Goal: Task Accomplishment & Management: Use online tool/utility

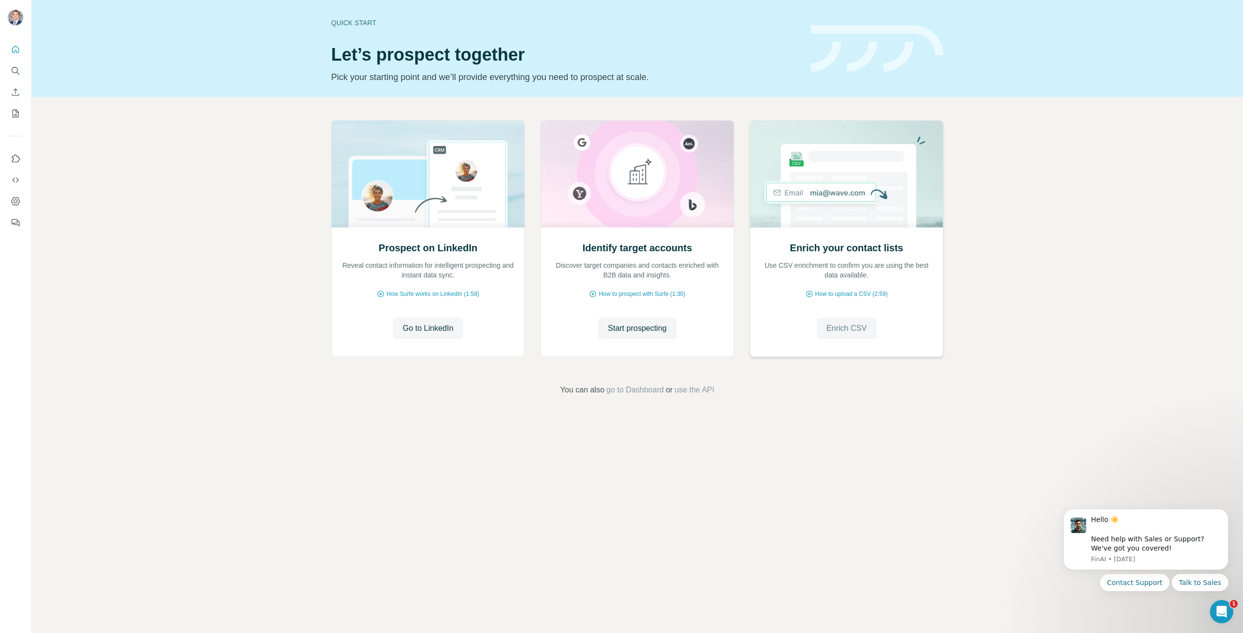
click at [833, 334] on span "Enrich CSV" at bounding box center [846, 329] width 40 height 12
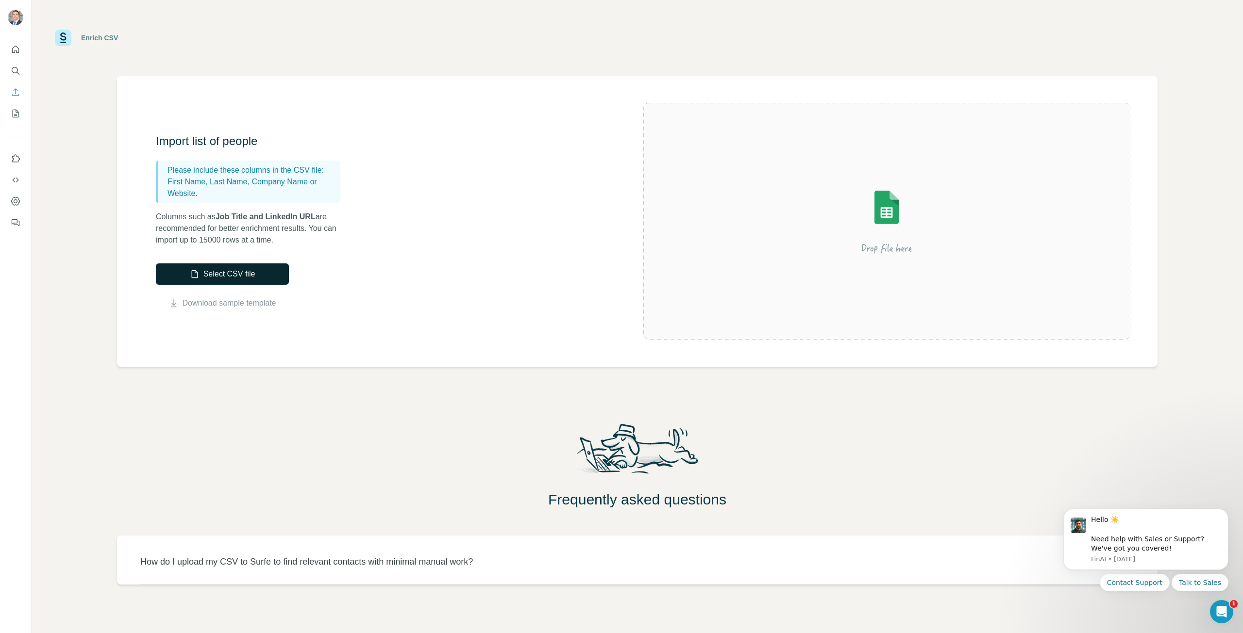
click at [217, 274] on button "Select CSV file" at bounding box center [222, 274] width 133 height 21
click at [238, 271] on button "Select CSV file" at bounding box center [222, 274] width 133 height 21
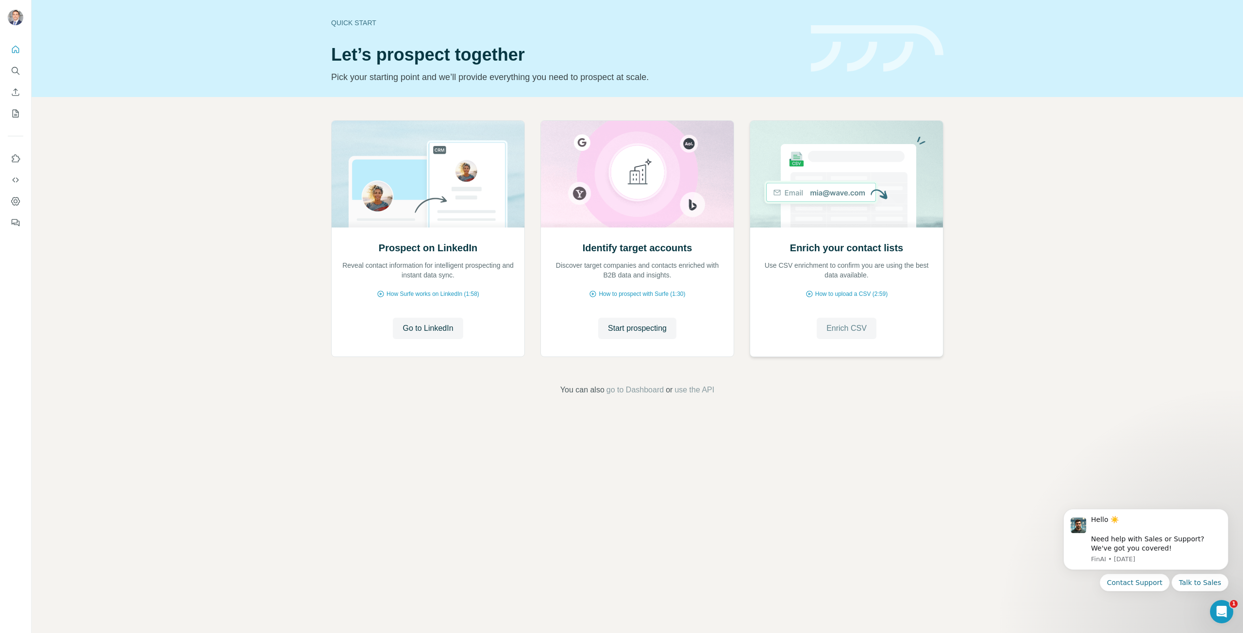
click at [852, 325] on span "Enrich CSV" at bounding box center [846, 329] width 40 height 12
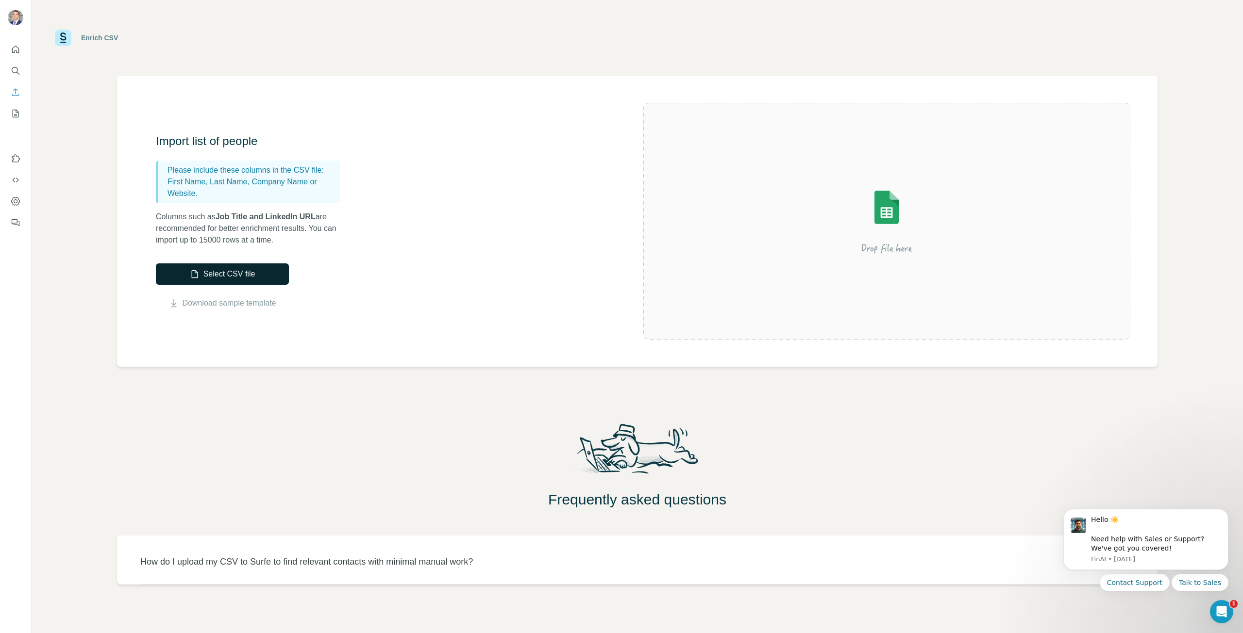
click at [267, 275] on button "Select CSV file" at bounding box center [222, 274] width 133 height 21
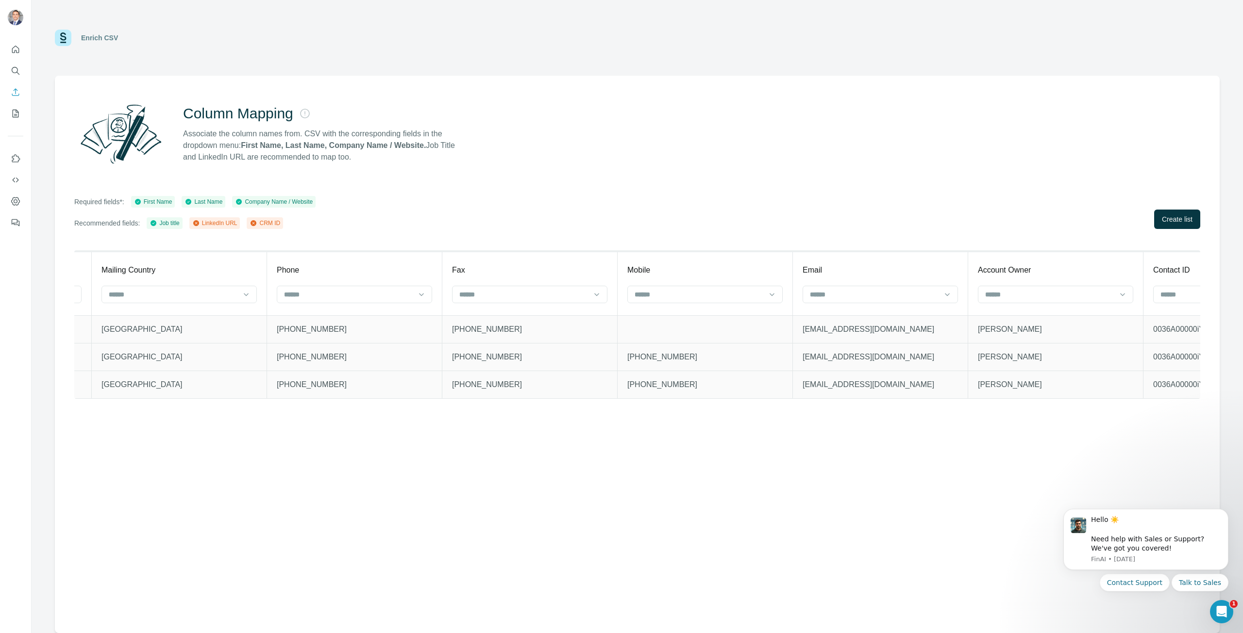
scroll to position [0, 1676]
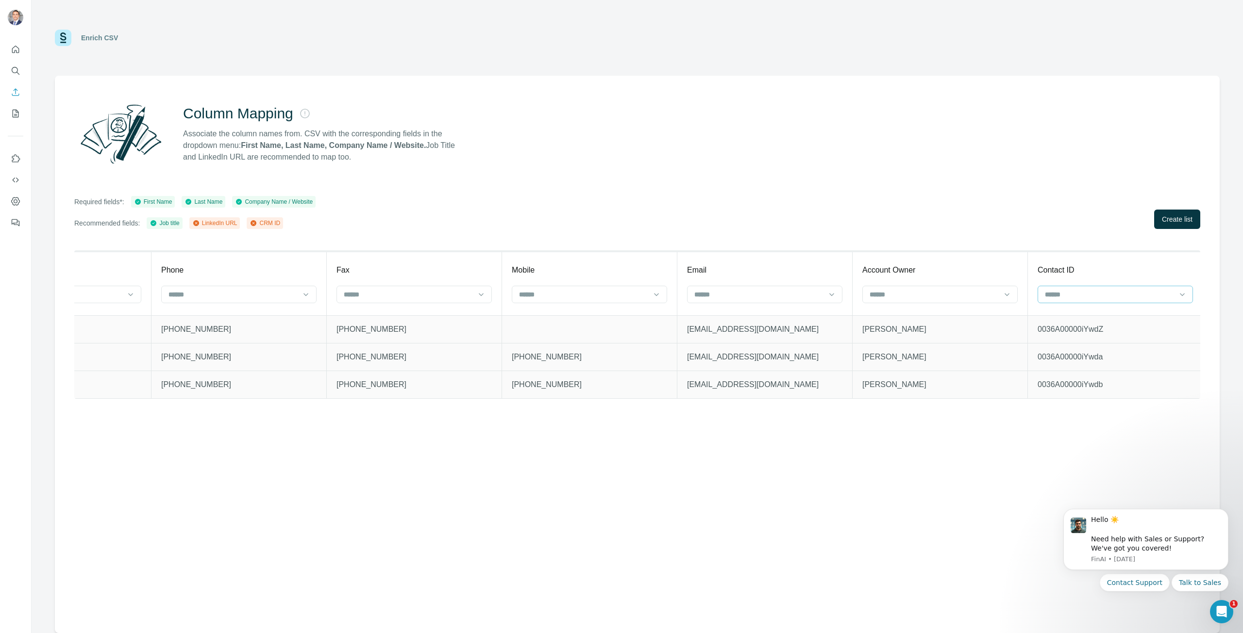
click at [1137, 289] on div at bounding box center [1109, 294] width 131 height 17
click at [1115, 347] on div "CRM ID" at bounding box center [1112, 352] width 139 height 10
drag, startPoint x: 866, startPoint y: 406, endPoint x: 828, endPoint y: 405, distance: 37.9
click at [828, 405] on div "Salutation First Name First Name Last Name Last Name Title Job title Account Na…" at bounding box center [637, 333] width 1126 height 166
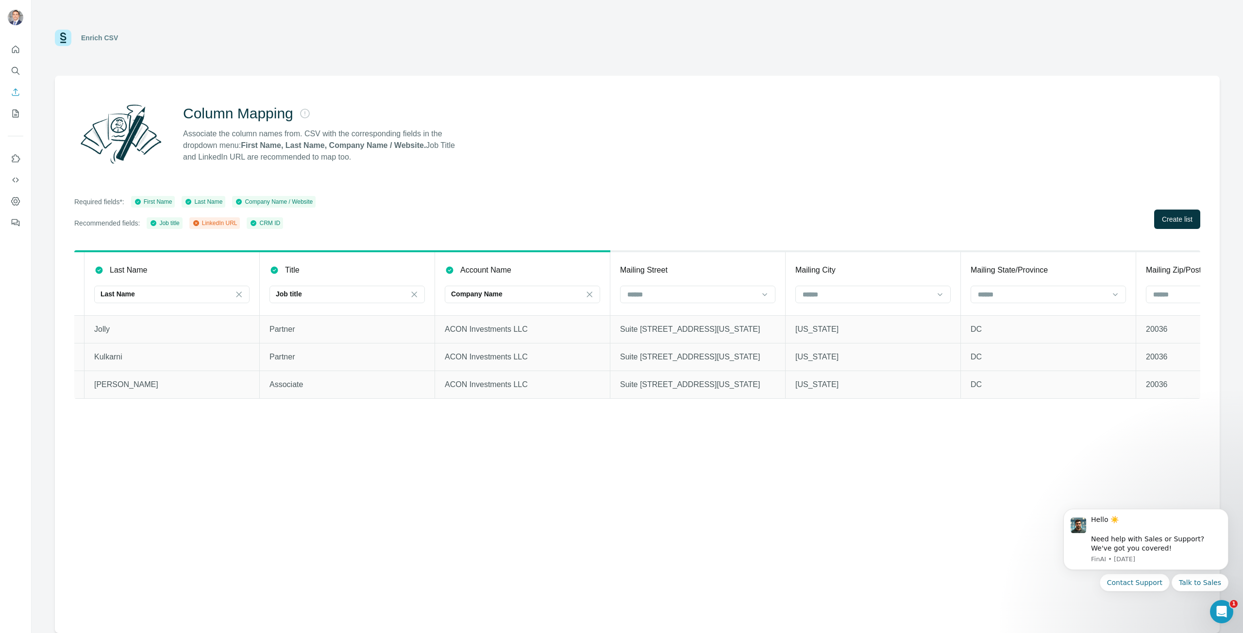
scroll to position [0, 466]
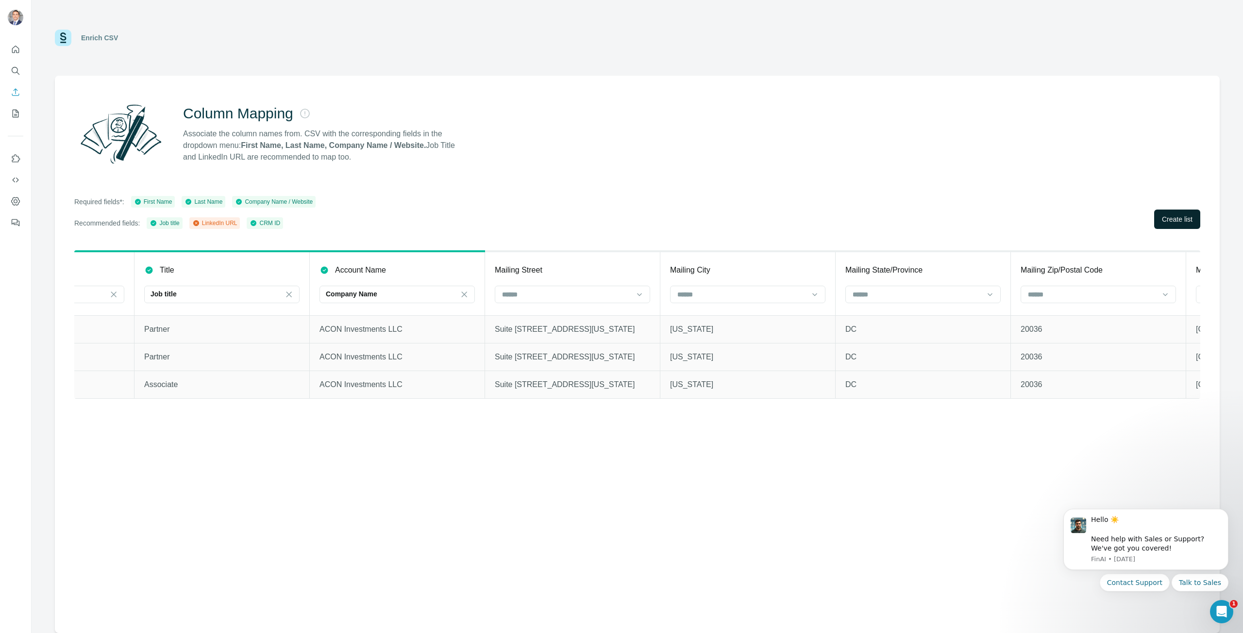
click at [1186, 225] on button "Create list" at bounding box center [1177, 219] width 46 height 19
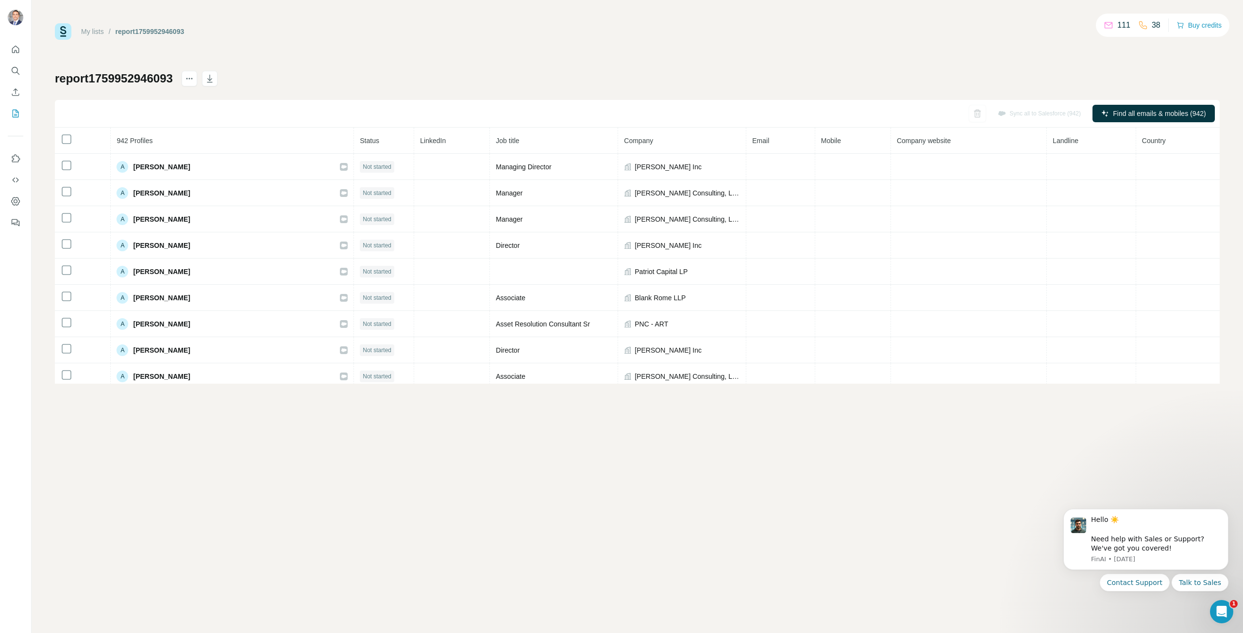
click at [661, 459] on div "My lists / report1759952946093 111 38 Buy credits report1759952946093 Sync all …" at bounding box center [637, 316] width 1211 height 633
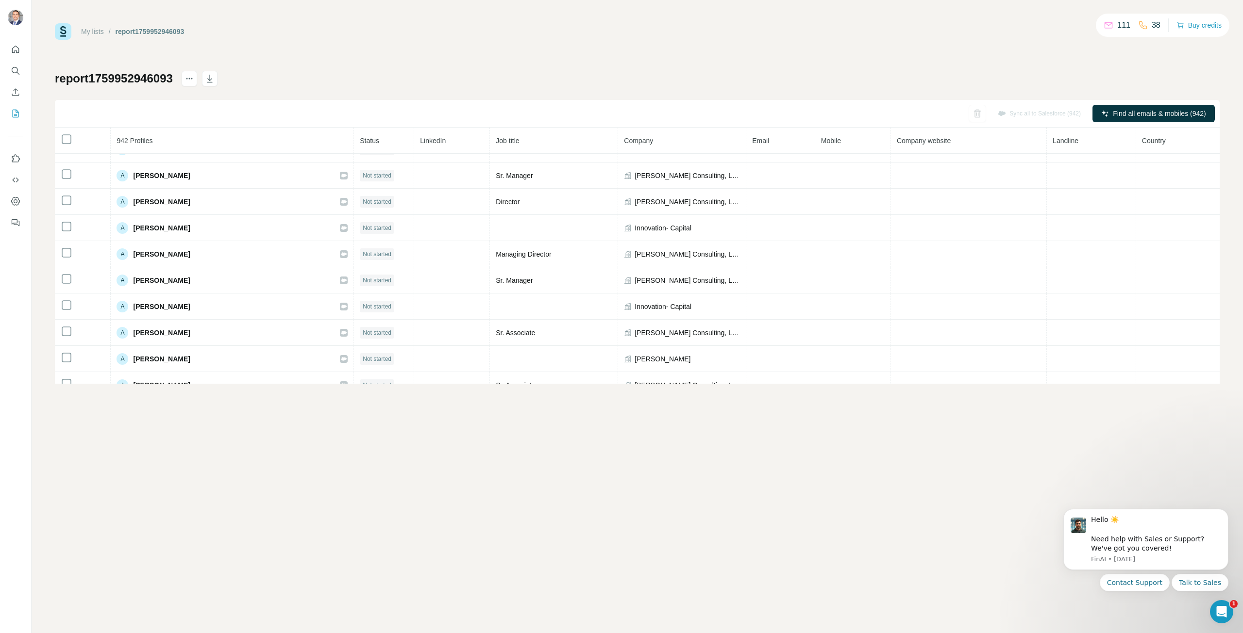
scroll to position [362, 0]
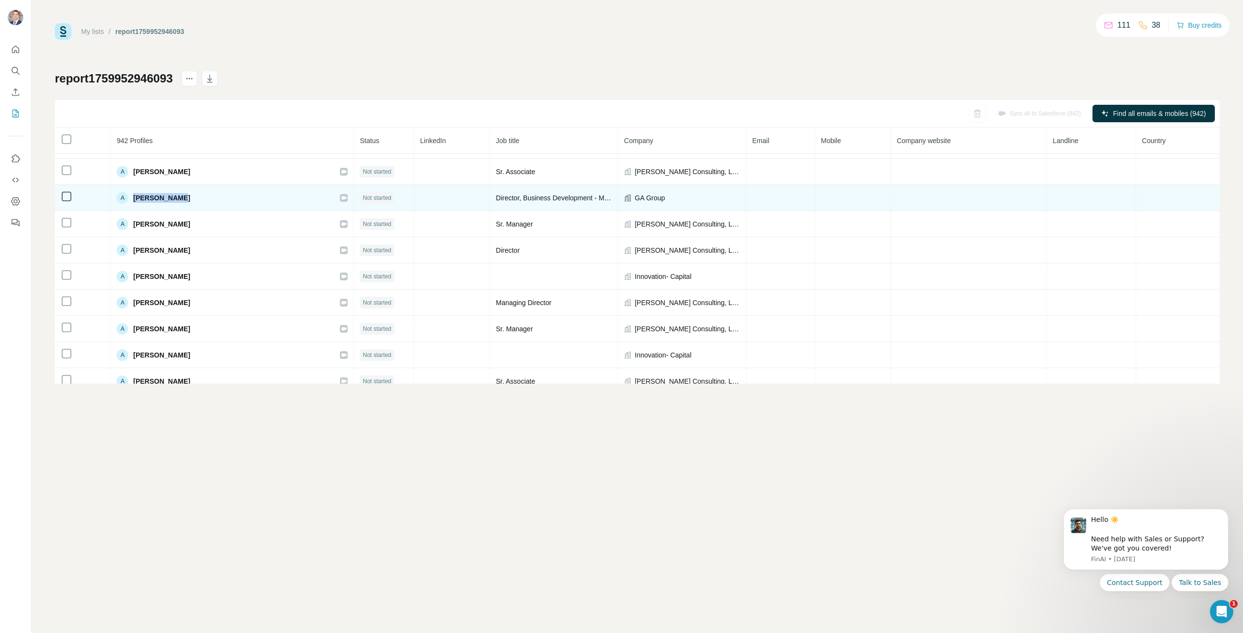
drag, startPoint x: 193, startPoint y: 199, endPoint x: 130, endPoint y: 198, distance: 63.6
click at [130, 198] on div "A [PERSON_NAME]" at bounding box center [232, 198] width 231 height 12
copy span "[PERSON_NAME]"
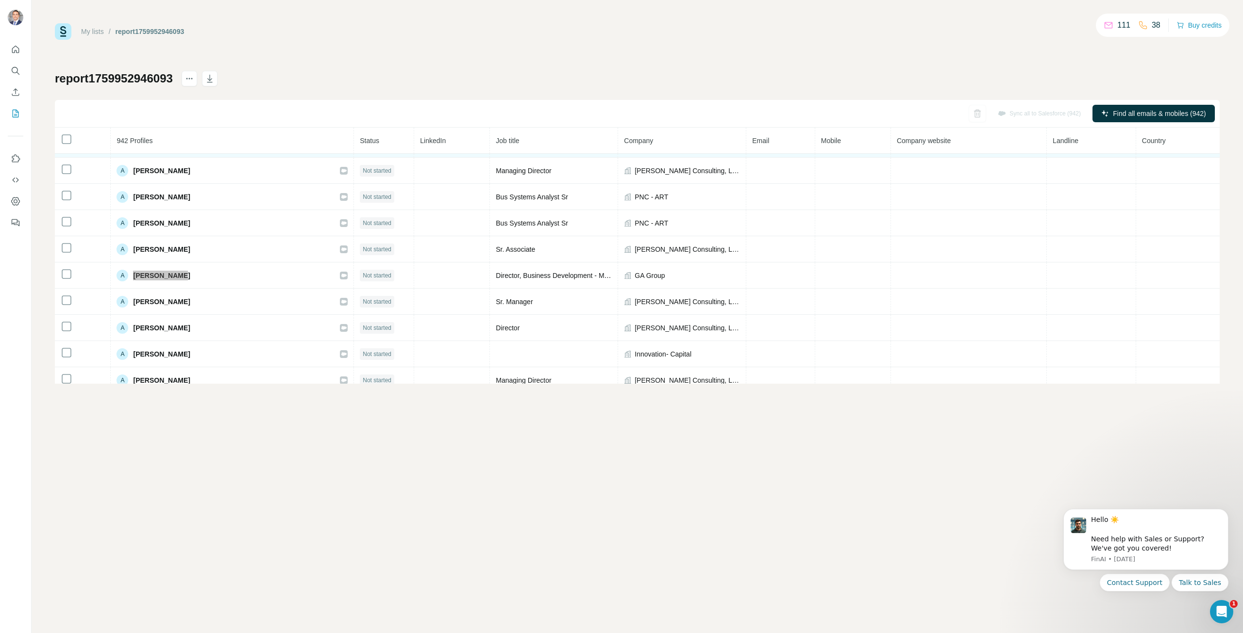
scroll to position [291, 0]
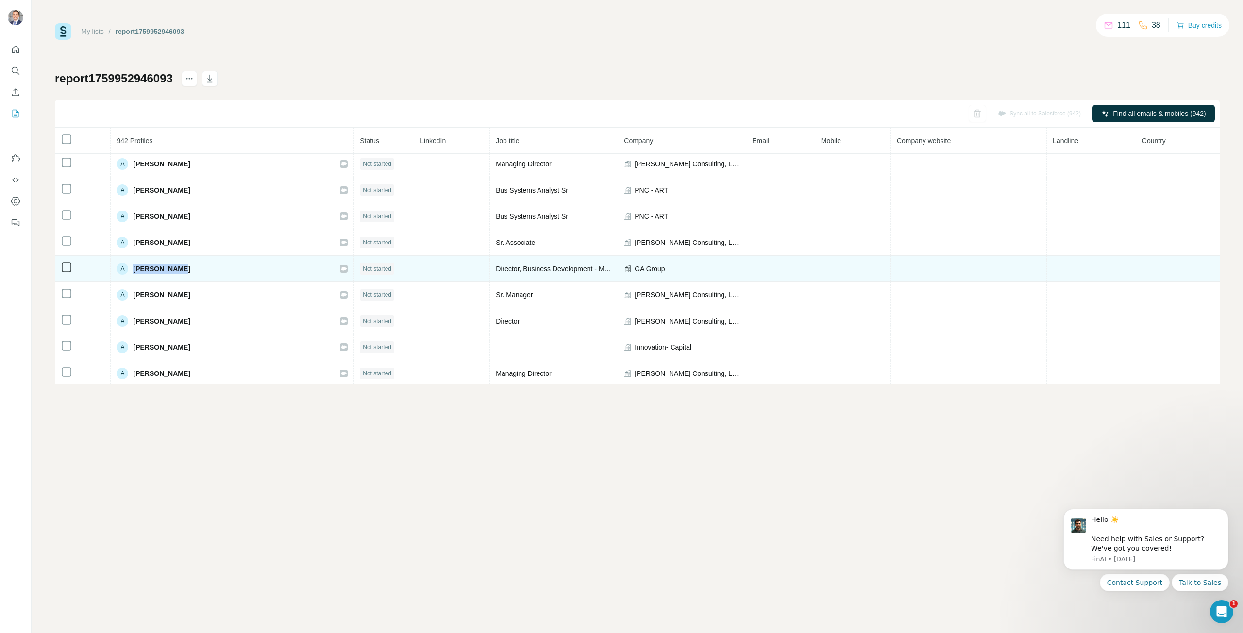
copy span "[PERSON_NAME]"
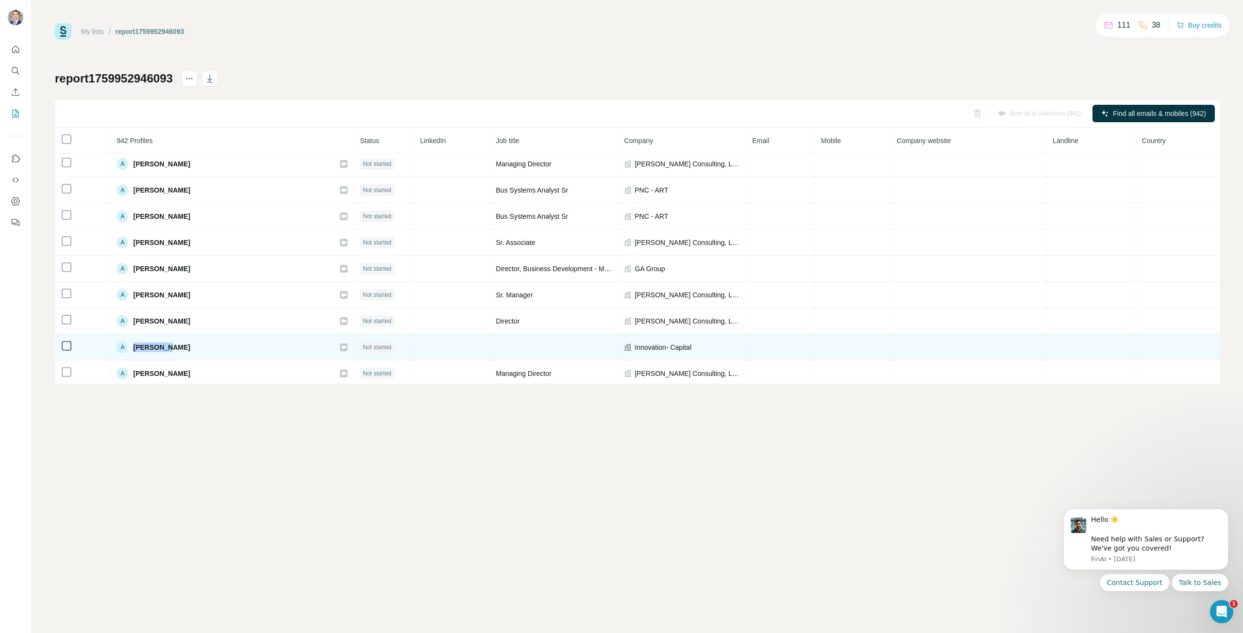
drag, startPoint x: 175, startPoint y: 347, endPoint x: 128, endPoint y: 344, distance: 47.2
click at [128, 344] on div "A [PERSON_NAME]" at bounding box center [232, 348] width 231 height 12
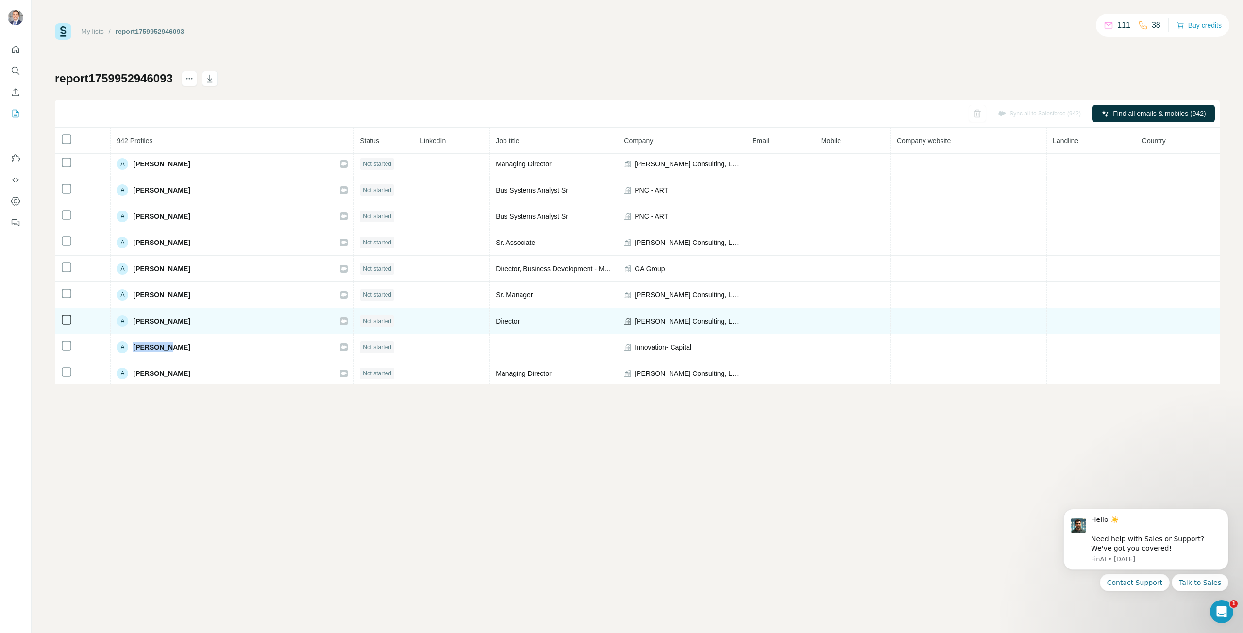
copy span "[PERSON_NAME]"
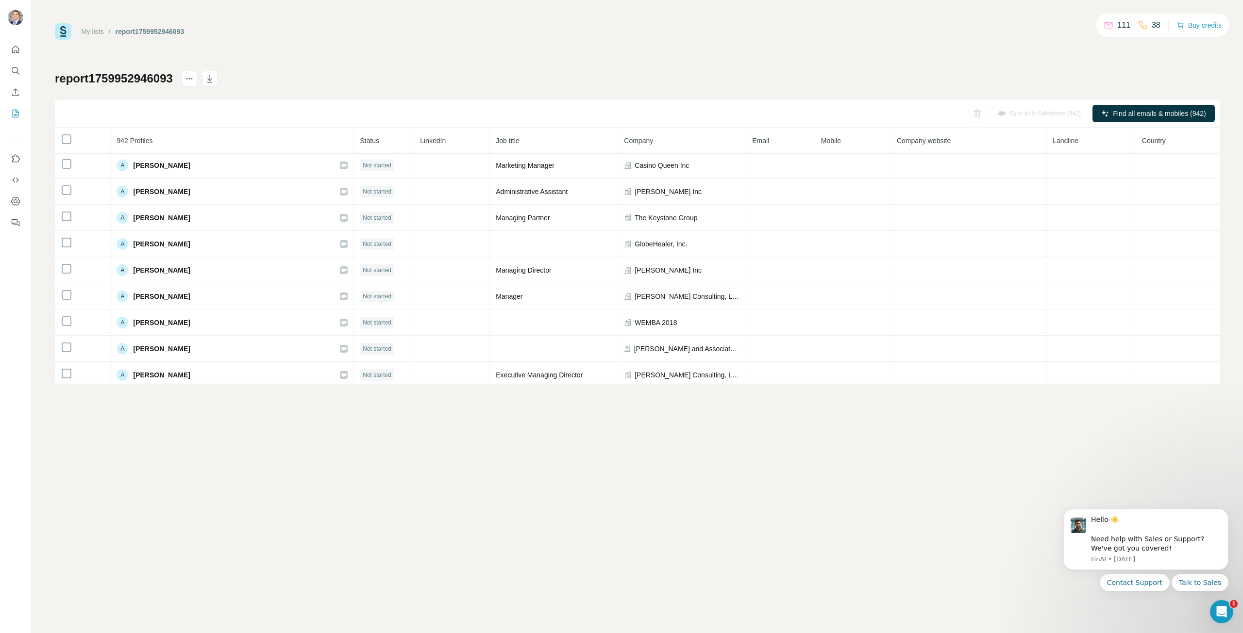
scroll to position [838, 0]
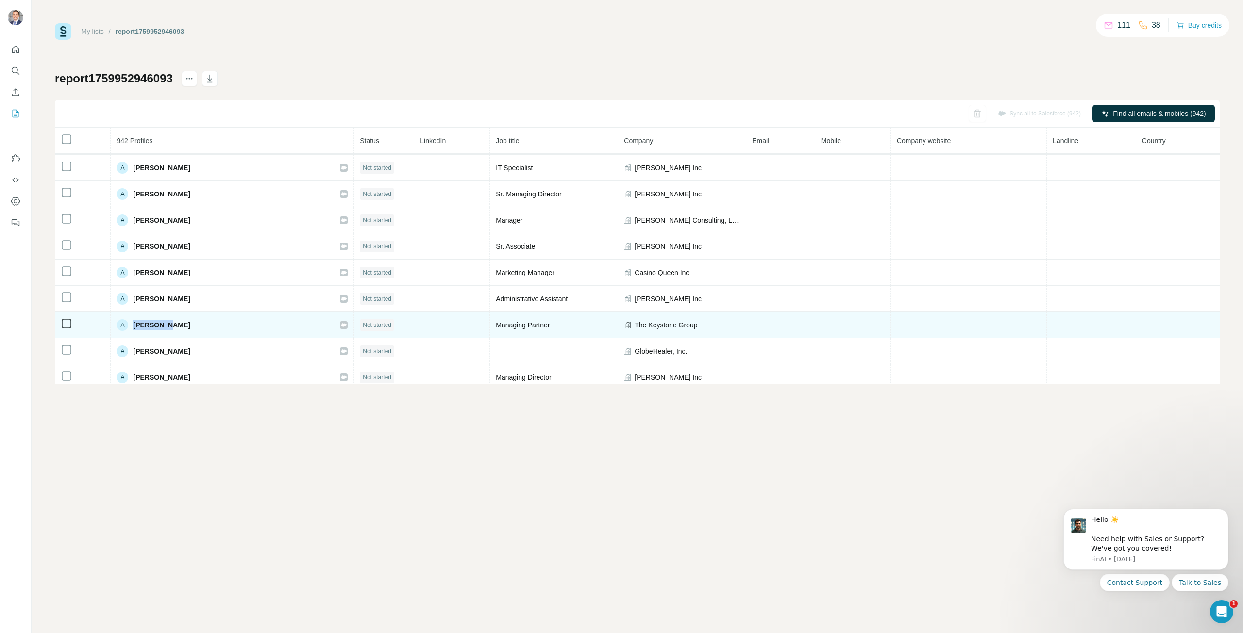
drag, startPoint x: 217, startPoint y: 334, endPoint x: 129, endPoint y: 321, distance: 89.3
click at [129, 321] on td "A [PERSON_NAME]" at bounding box center [232, 325] width 243 height 26
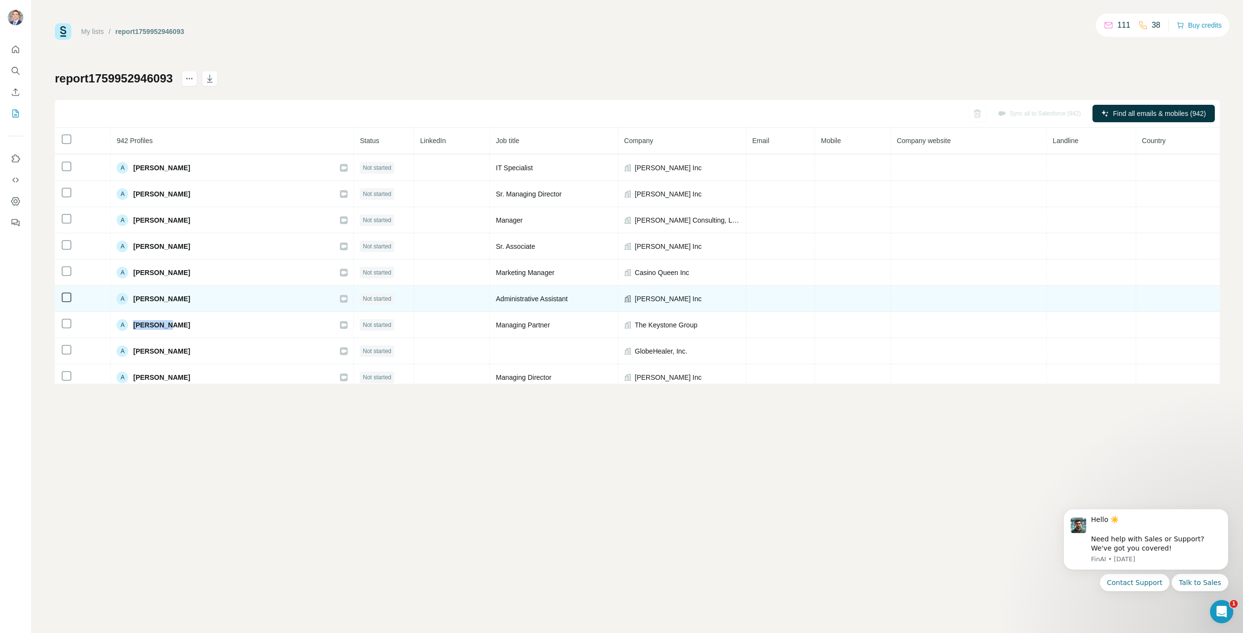
copy span "[PERSON_NAME]"
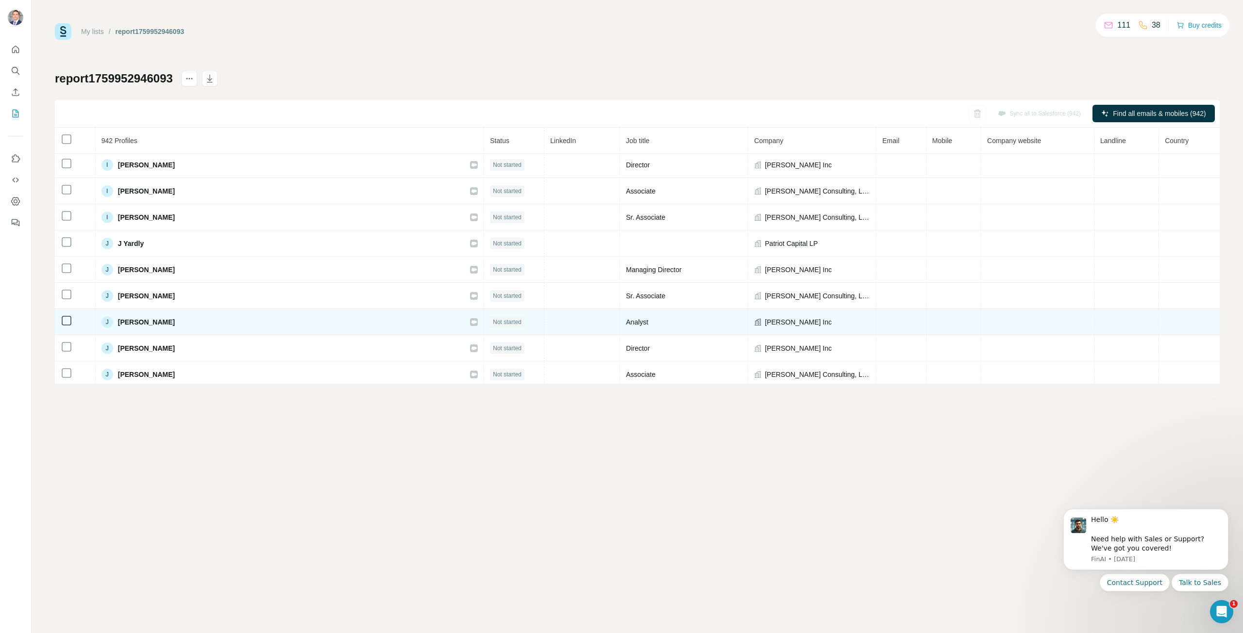
scroll to position [9255, 0]
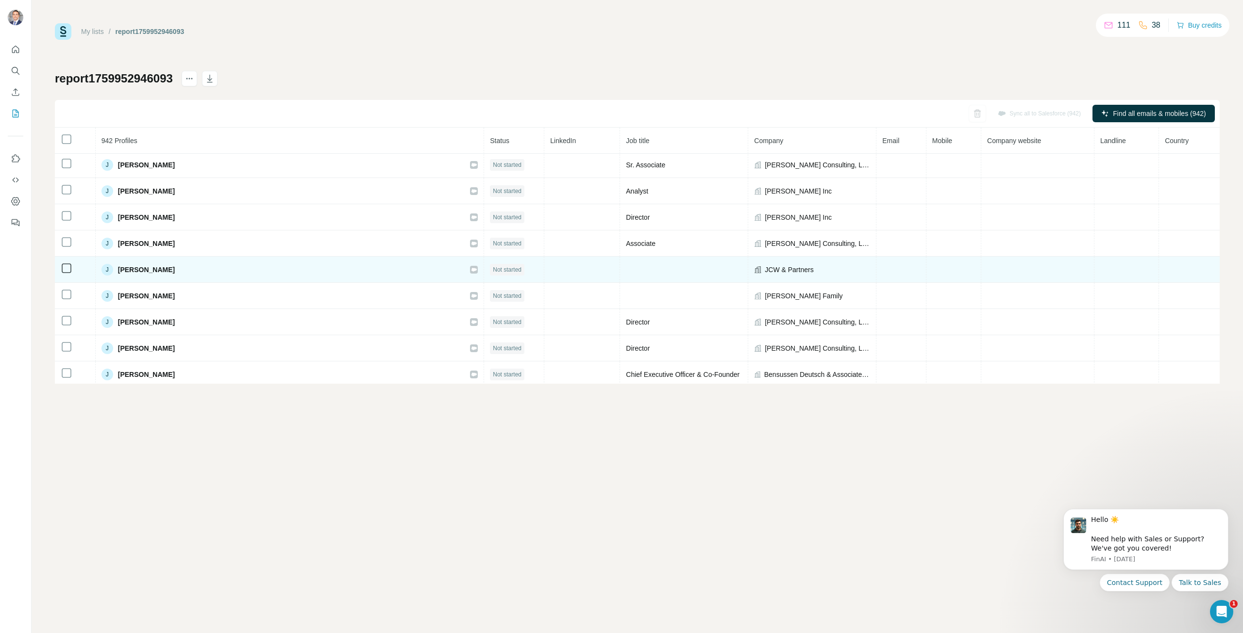
drag, startPoint x: 202, startPoint y: 266, endPoint x: 126, endPoint y: 267, distance: 75.7
click at [126, 267] on div "J [PERSON_NAME]" at bounding box center [289, 270] width 377 height 12
copy span "[PERSON_NAME]"
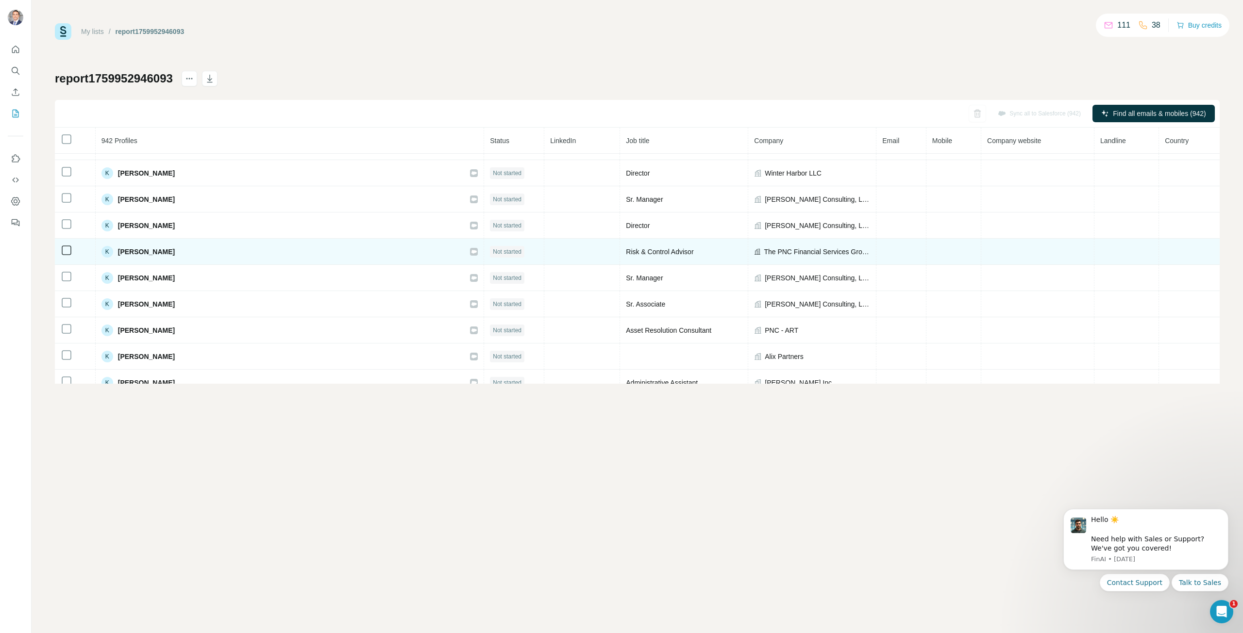
scroll to position [12614, 0]
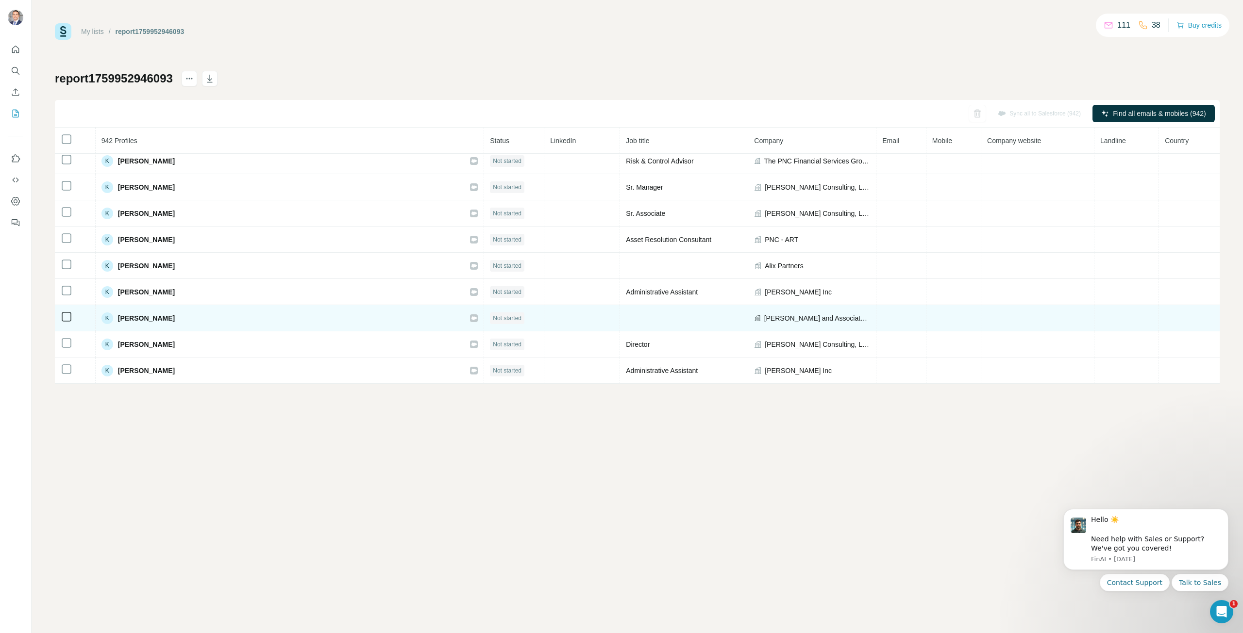
drag, startPoint x: 213, startPoint y: 316, endPoint x: 127, endPoint y: 316, distance: 85.9
click at [127, 316] on div "K [PERSON_NAME]" at bounding box center [289, 319] width 377 height 12
copy span "[PERSON_NAME]"
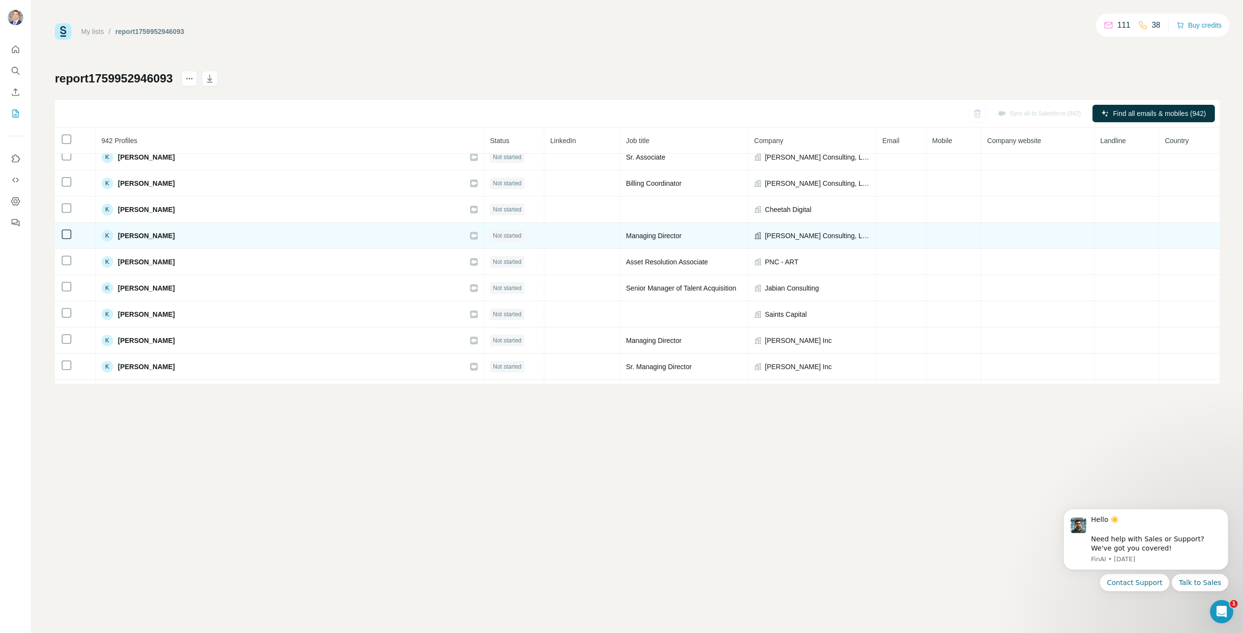
scroll to position [12857, 0]
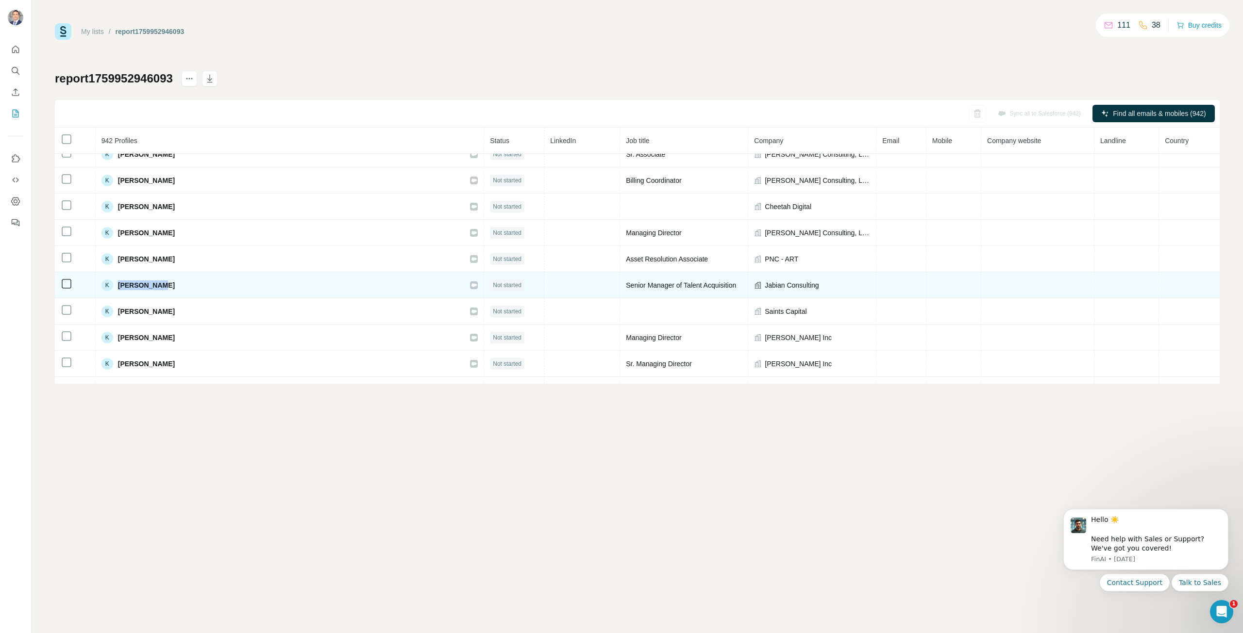
drag, startPoint x: 170, startPoint y: 287, endPoint x: 122, endPoint y: 284, distance: 47.7
click at [122, 284] on div "K [PERSON_NAME]" at bounding box center [289, 286] width 377 height 12
copy div "[PERSON_NAME]"
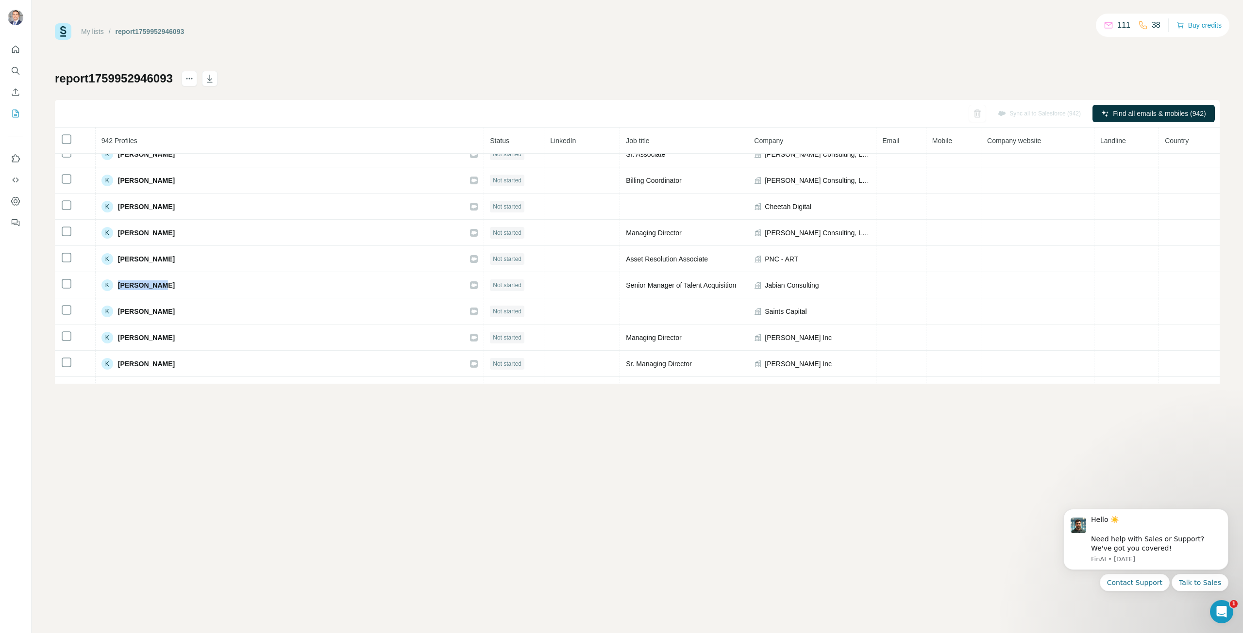
click at [681, 440] on div "My lists / report1759952946093 111 38 Buy credits report1759952946093 Sync all …" at bounding box center [637, 316] width 1211 height 633
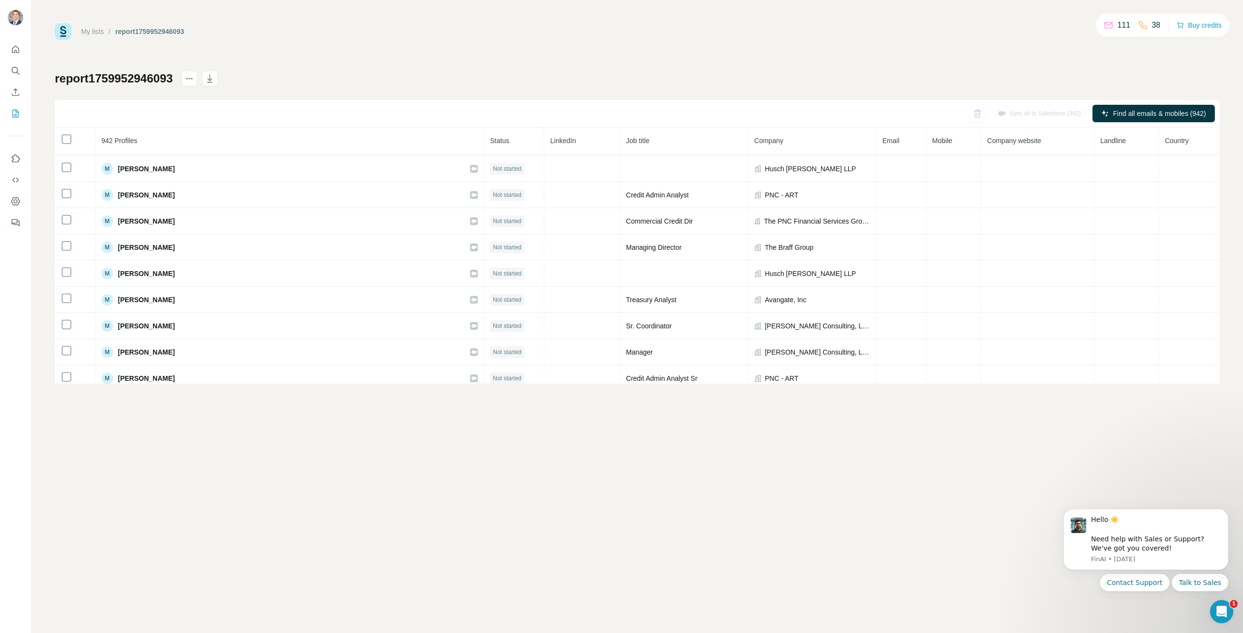
scroll to position [15119, 0]
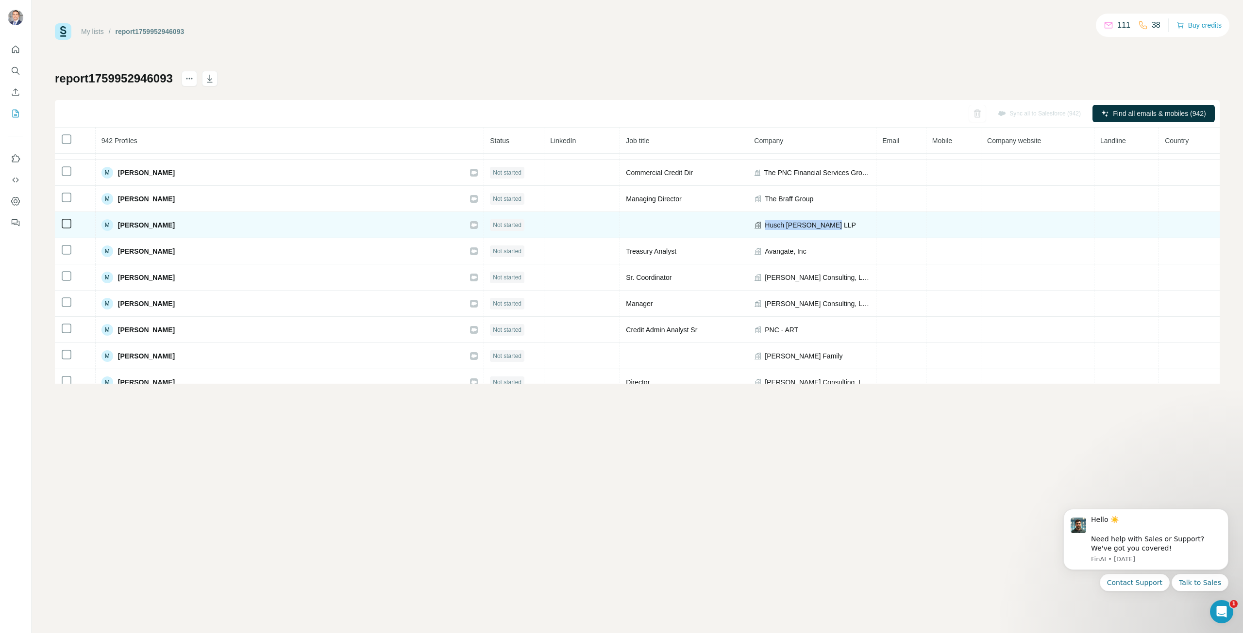
drag, startPoint x: 732, startPoint y: 226, endPoint x: 659, endPoint y: 227, distance: 72.8
click at [754, 227] on div "Husch [PERSON_NAME] LLP" at bounding box center [812, 225] width 116 height 10
copy span "Husch [PERSON_NAME] LLP"
drag, startPoint x: 195, startPoint y: 222, endPoint x: 125, endPoint y: 221, distance: 70.4
click at [125, 221] on div "M [PERSON_NAME]" at bounding box center [289, 225] width 377 height 12
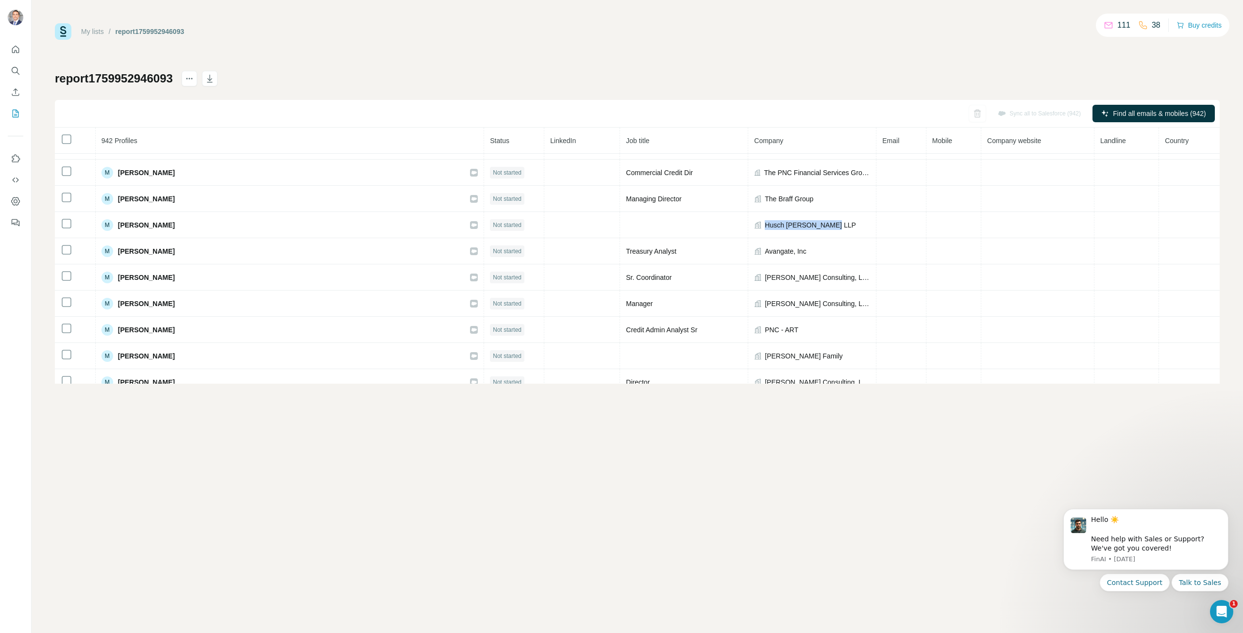
copy span "[PERSON_NAME]"
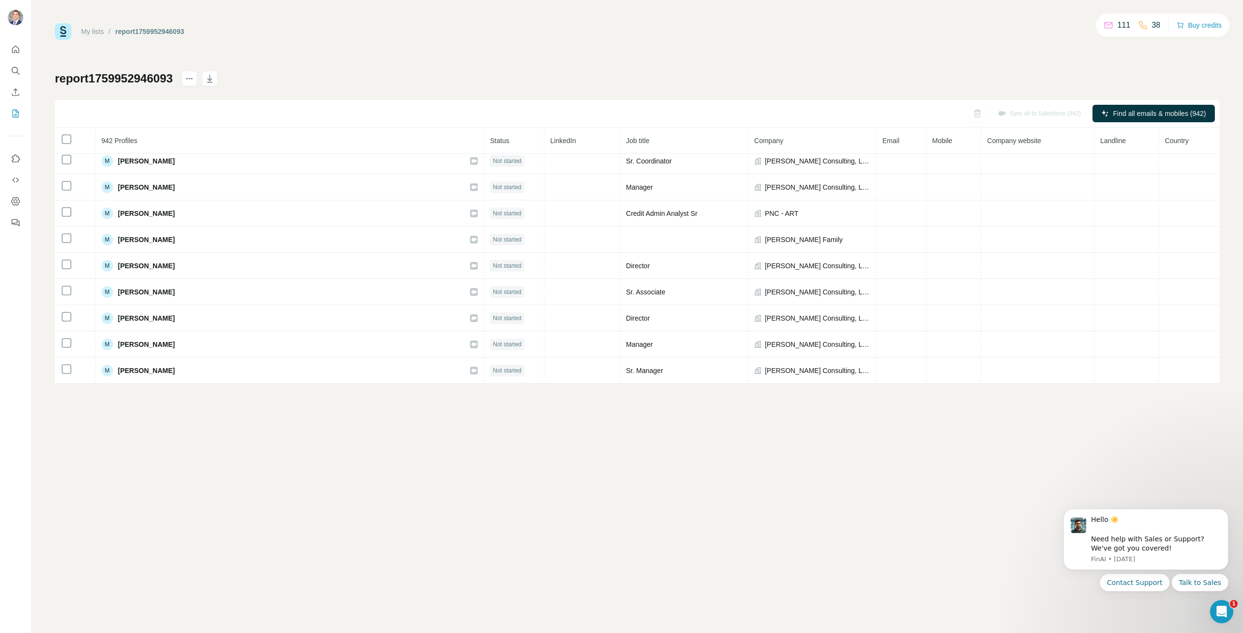
scroll to position [15478, 0]
